Goal: Task Accomplishment & Management: Manage account settings

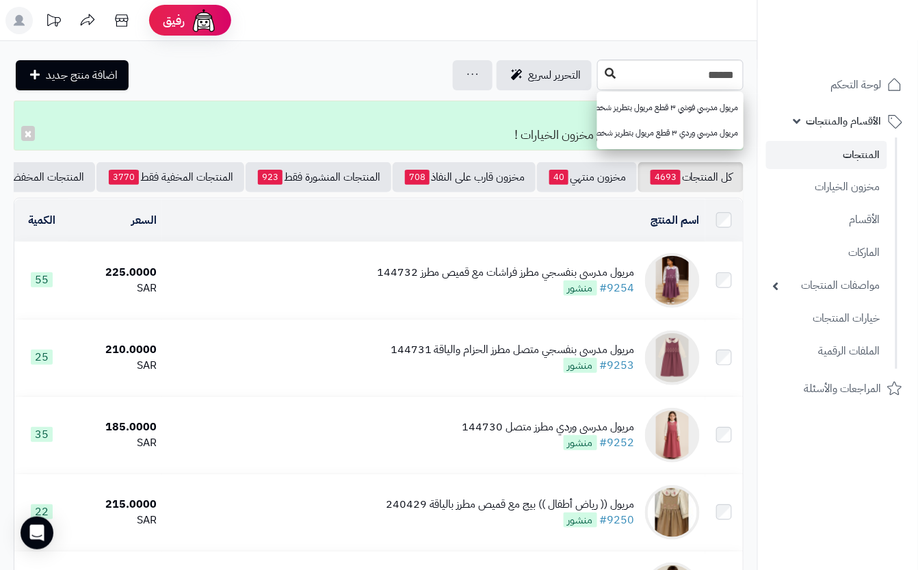
type input "******"
click at [605, 74] on icon at bounding box center [610, 73] width 11 height 11
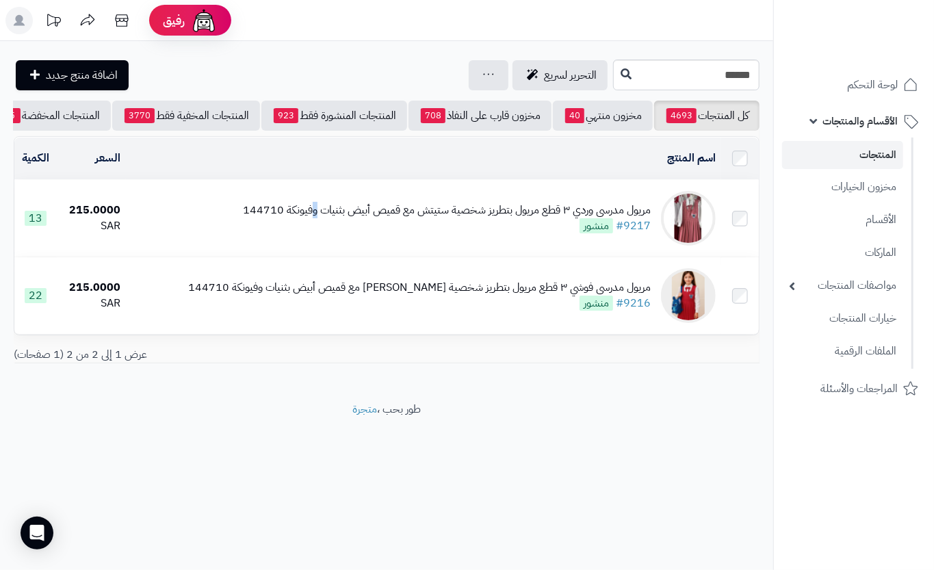
click at [319, 218] on div "مريول مدرسي وردي ٣ قطع مريول بتطريز شخصية ستيتش مع قميص أبيض بثنيات وفيونكة 144…" at bounding box center [447, 211] width 408 height 16
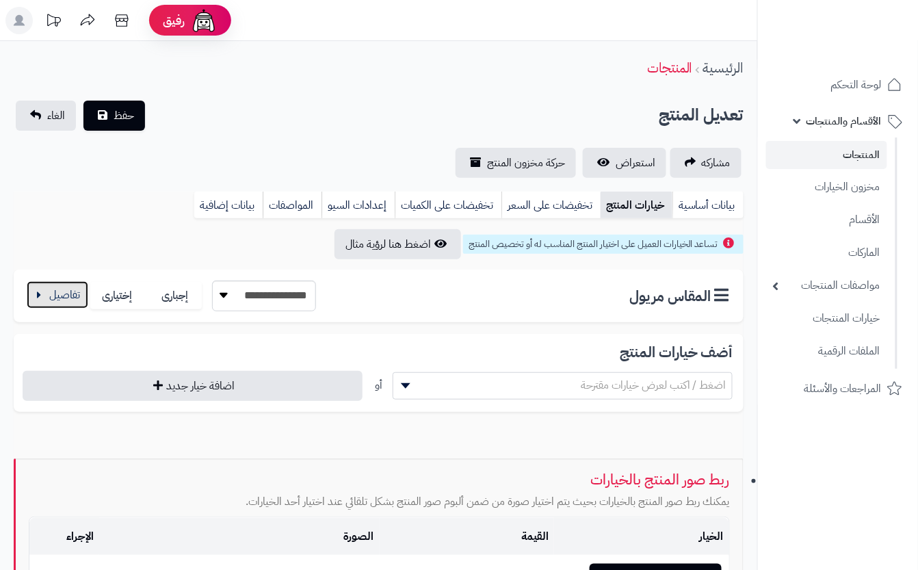
click at [64, 292] on button "button" at bounding box center [58, 294] width 62 height 27
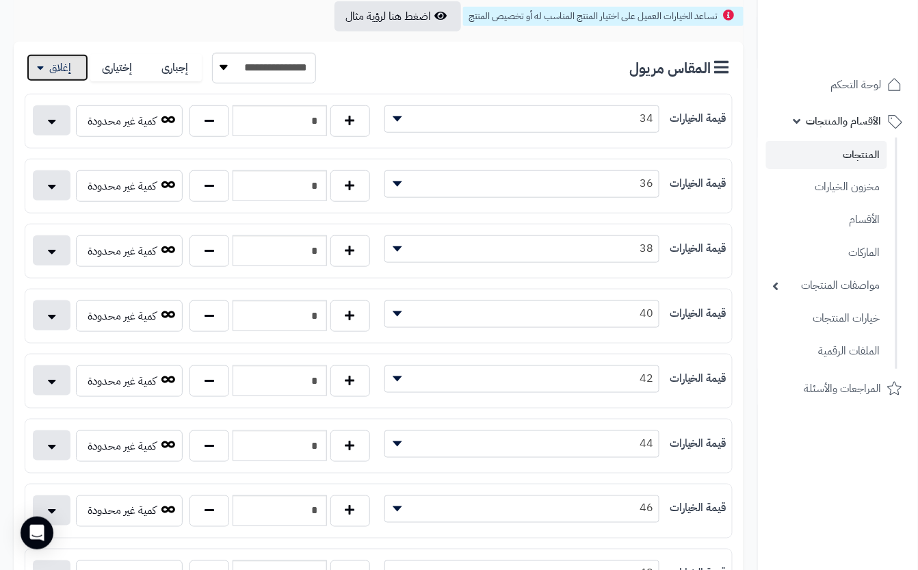
scroll to position [274, 0]
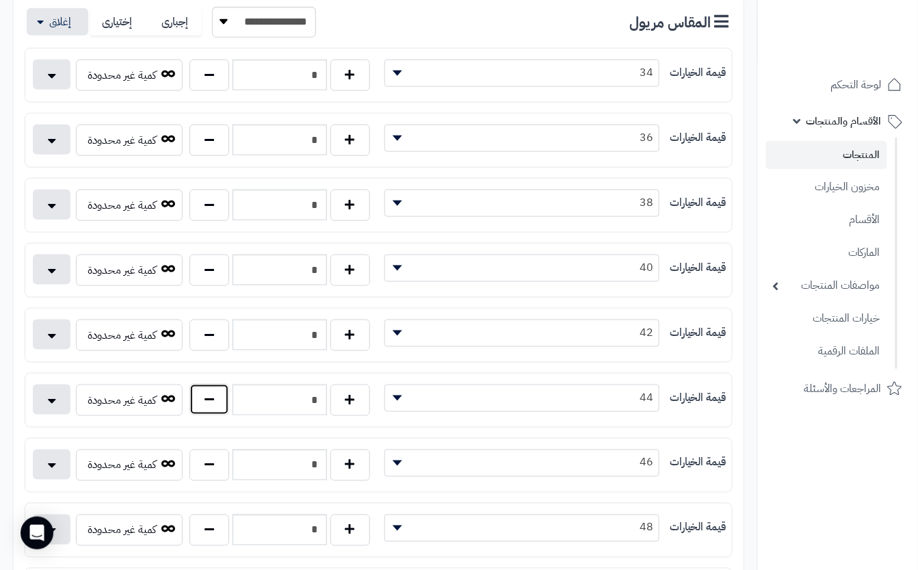
click at [209, 406] on button "button" at bounding box center [210, 399] width 40 height 31
type input "*"
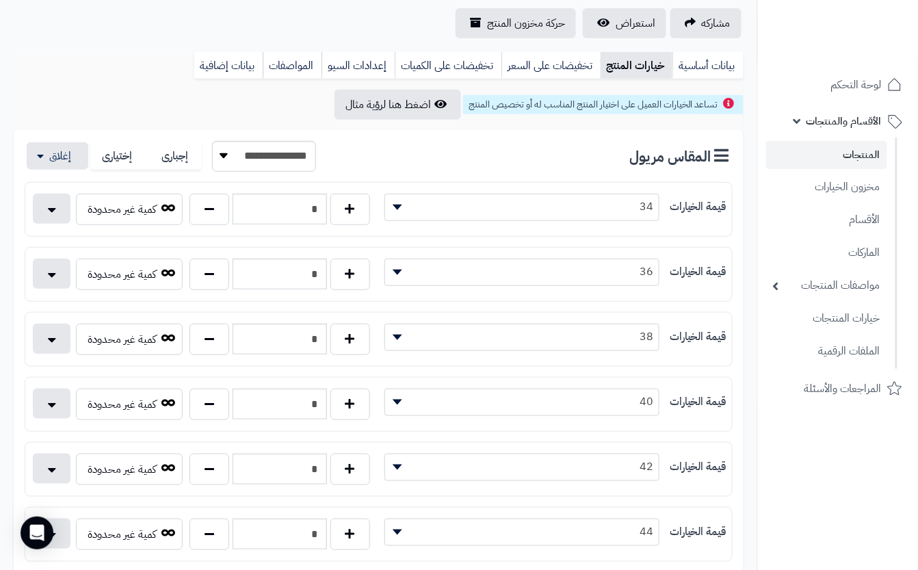
scroll to position [0, 0]
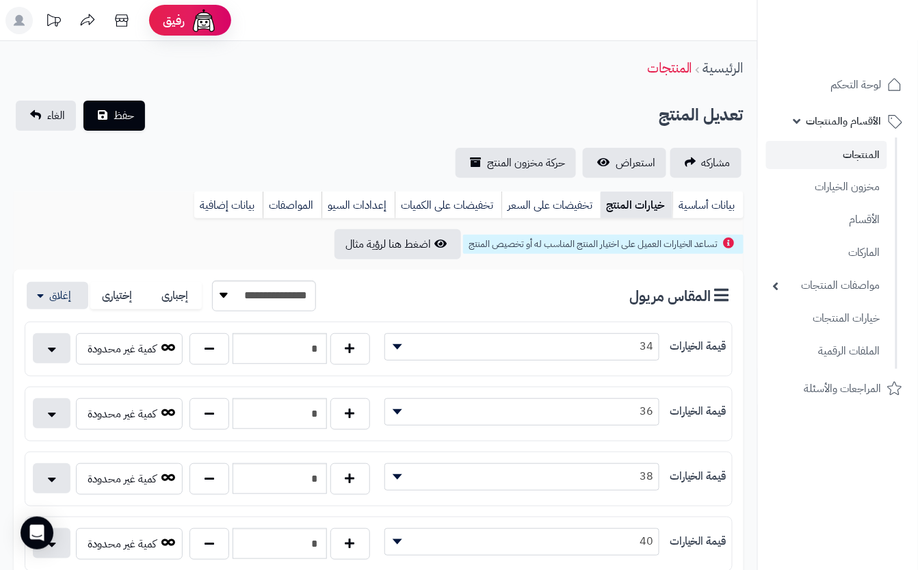
click at [214, 72] on div "الرئيسية المنتجات" at bounding box center [379, 68] width 758 height 38
click at [109, 113] on button "حفظ" at bounding box center [114, 115] width 62 height 30
